Goal: Information Seeking & Learning: Learn about a topic

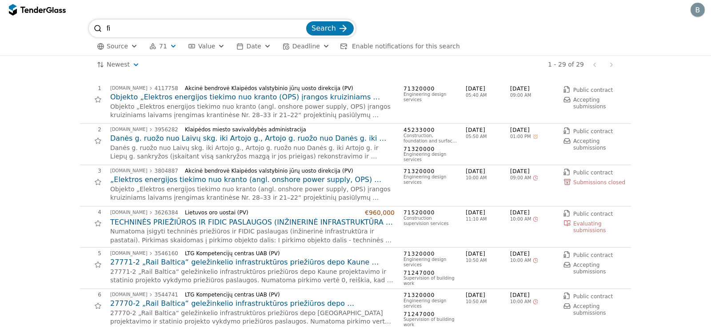
type input "f"
click at [46, 12] on div at bounding box center [49, 10] width 6 height 6
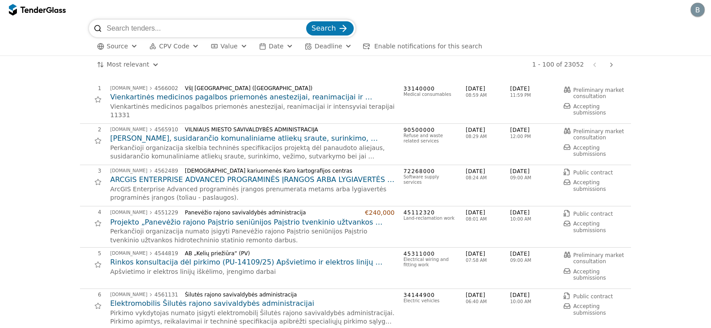
click at [193, 47] on div "button" at bounding box center [196, 46] width 32 height 30
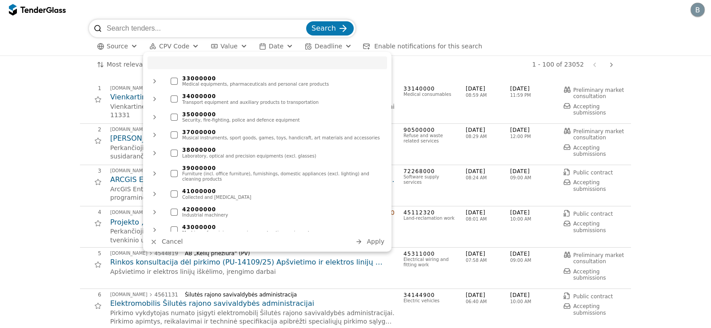
scroll to position [400, 0]
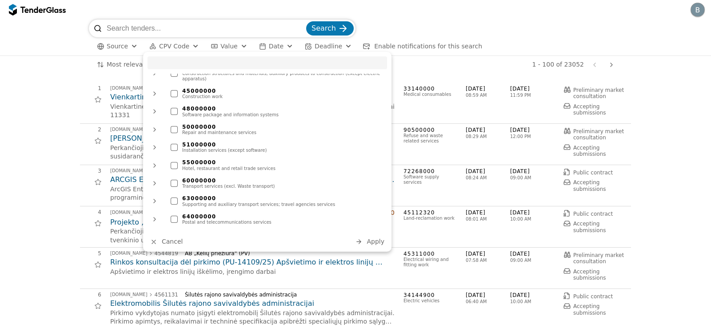
click at [175, 108] on div at bounding box center [174, 111] width 7 height 7
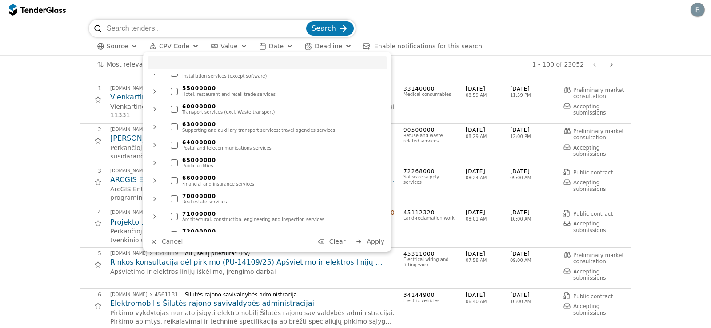
scroll to position [489, 0]
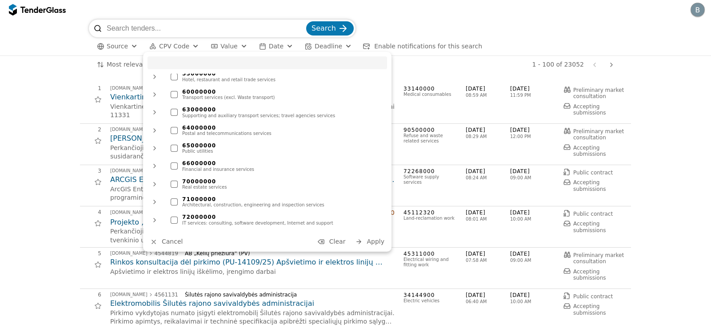
click at [175, 217] on div at bounding box center [174, 220] width 7 height 7
click at [379, 242] on span "Apply" at bounding box center [376, 241] width 18 height 7
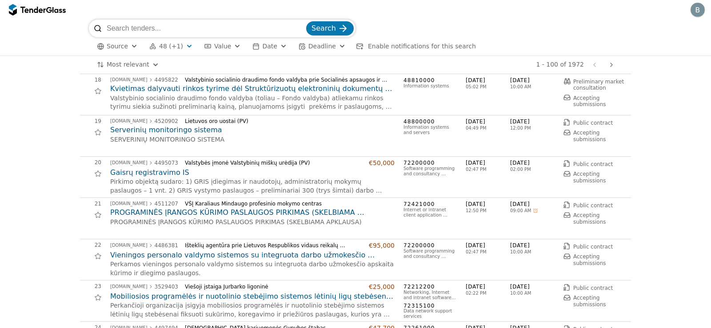
scroll to position [755, 0]
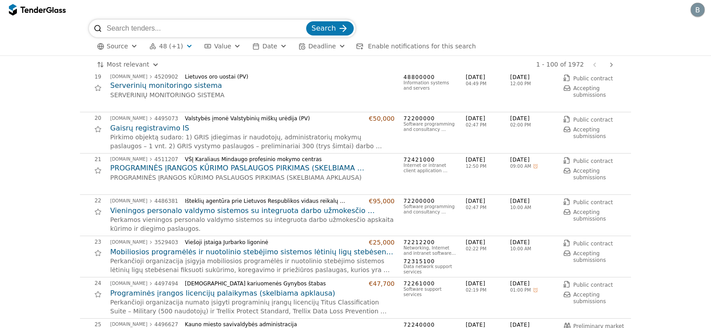
click at [186, 170] on h2 "PROGRAMINĖS ĮRANGOS KŪRIMO PASLAUGOS PIRKIMAS (SKELBIAMA APKLAUSA)" at bounding box center [252, 169] width 284 height 10
